Goal: Find specific page/section: Find specific page/section

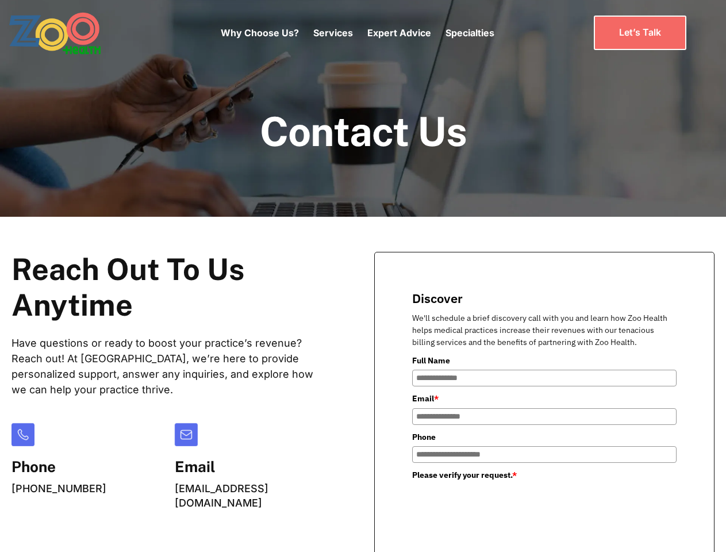
click at [357, 33] on div "Why Choose Us? Services Chronic Care Management Contract Optimization Denial An…" at bounding box center [358, 33] width 274 height 48
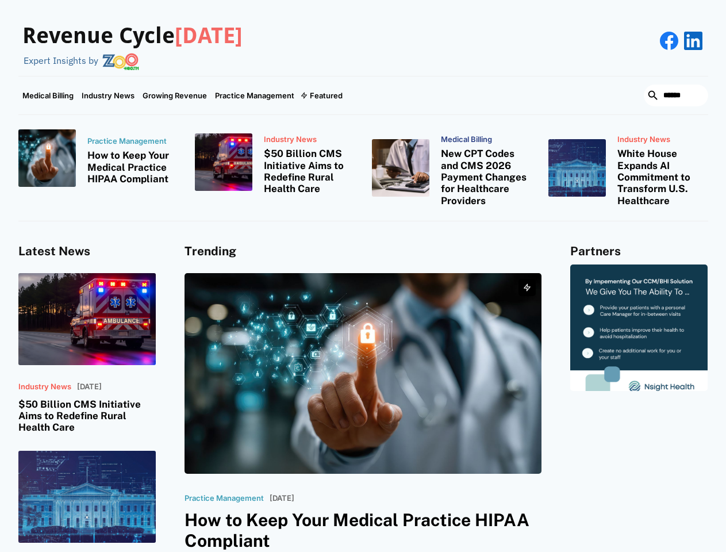
click at [321, 95] on div "Featured" at bounding box center [326, 95] width 33 height 9
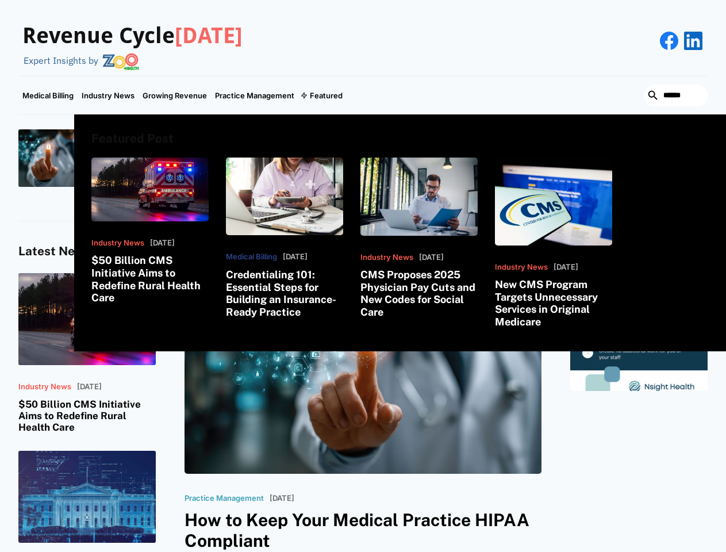
click at [602, 552] on html "Revenue Cycle Today Expert Insights by Medical Billing Industry News Growing Re…" at bounding box center [363, 276] width 726 height 552
